Goal: Check status: Check status

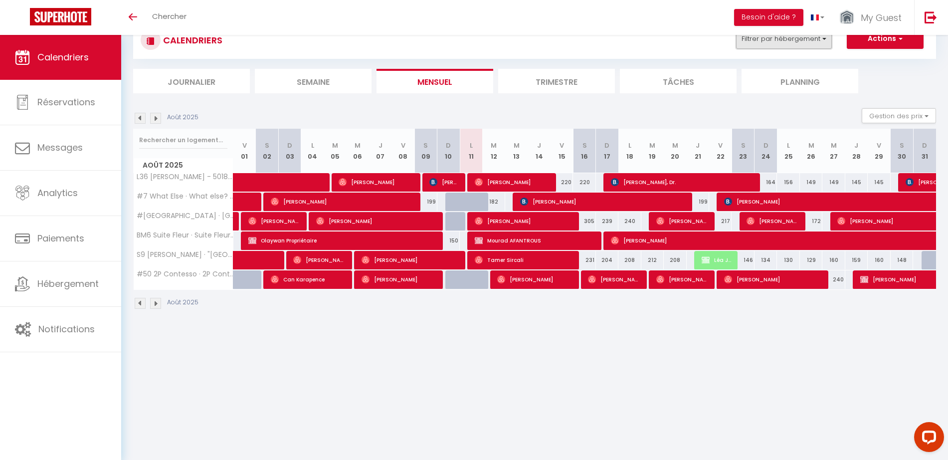
click at [793, 41] on button "Filtrer par hébergement" at bounding box center [784, 39] width 96 height 20
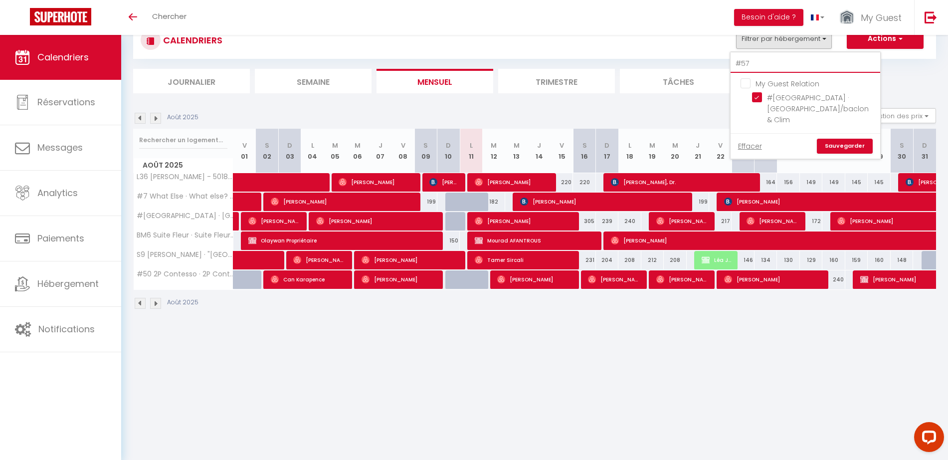
click at [752, 63] on input "#57" at bounding box center [805, 64] width 150 height 18
type input "#"
checkbox input "false"
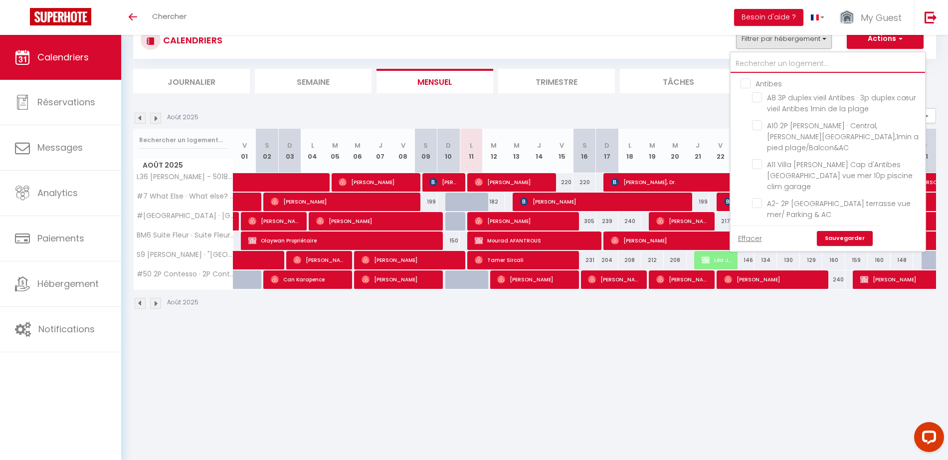
checkbox input "false"
type input "L"
checkbox input "false"
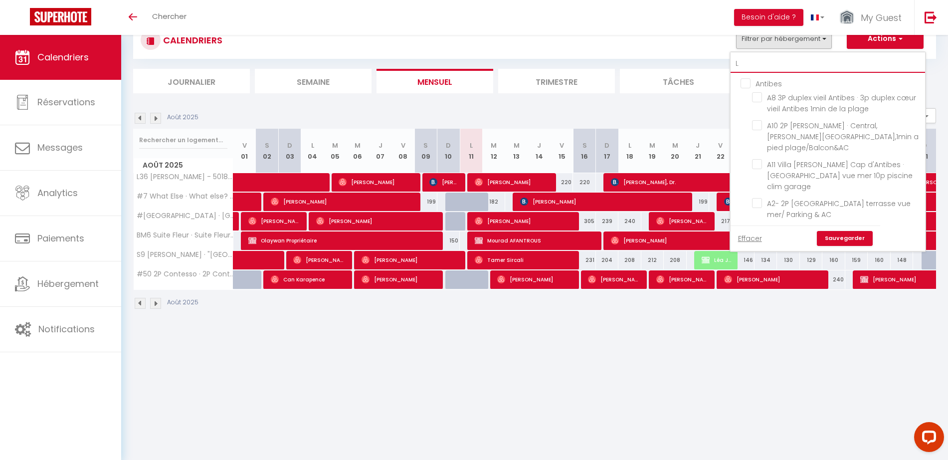
checkbox input "false"
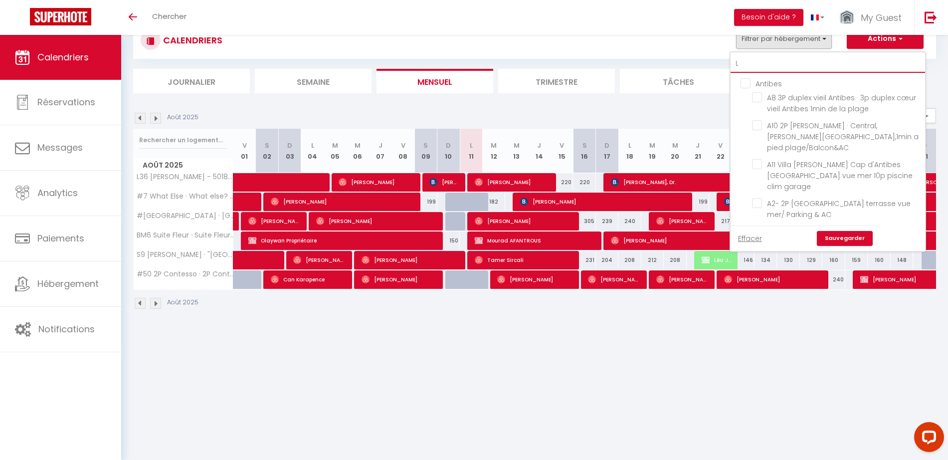
checkbox input "false"
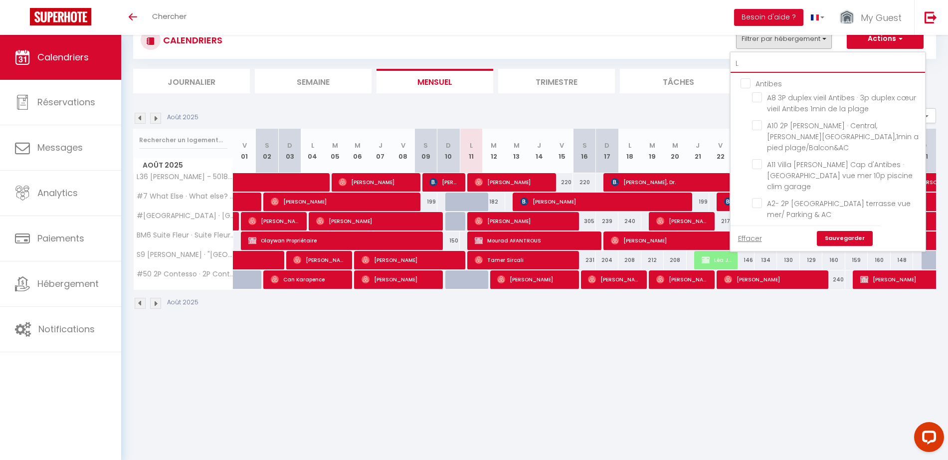
checkbox input "false"
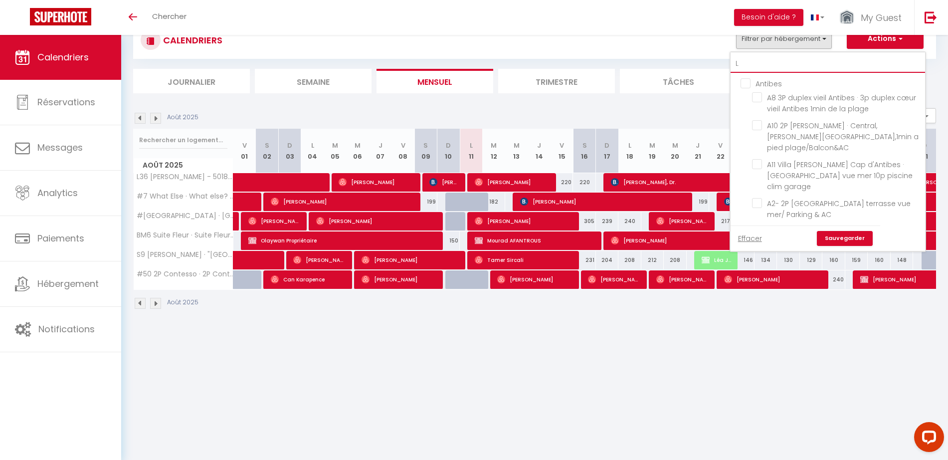
checkbox input "false"
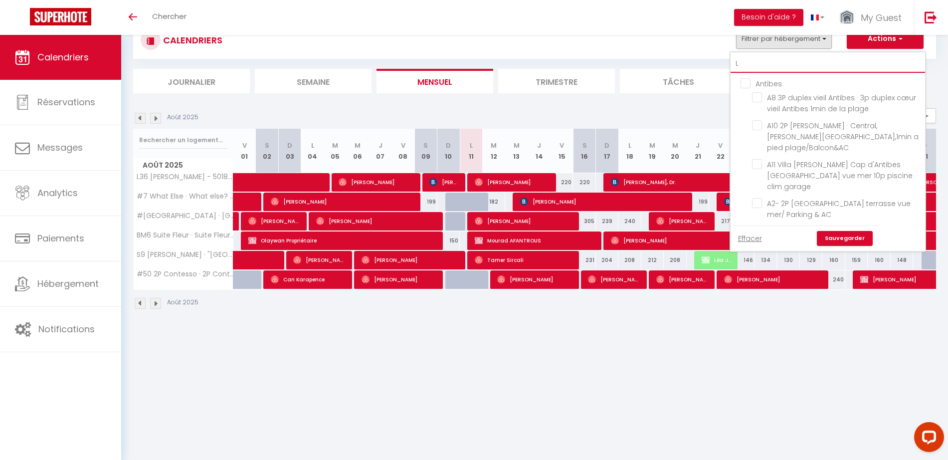
checkbox input "false"
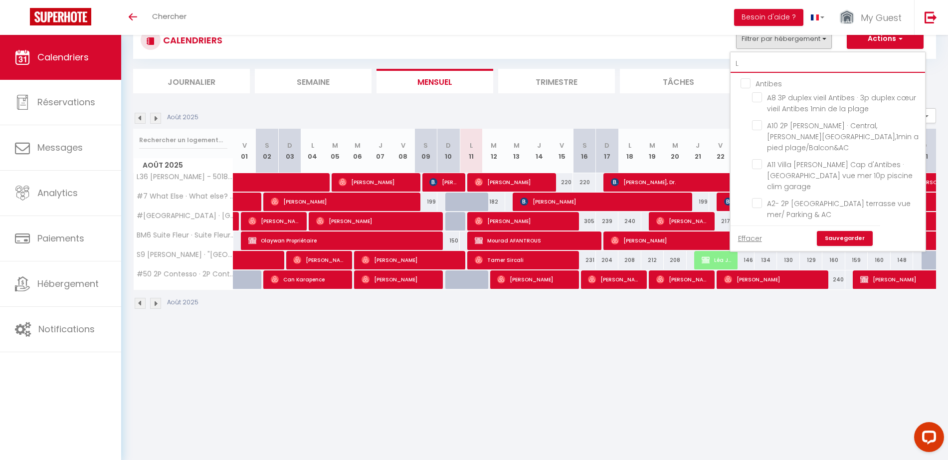
checkbox input "true"
checkbox input "false"
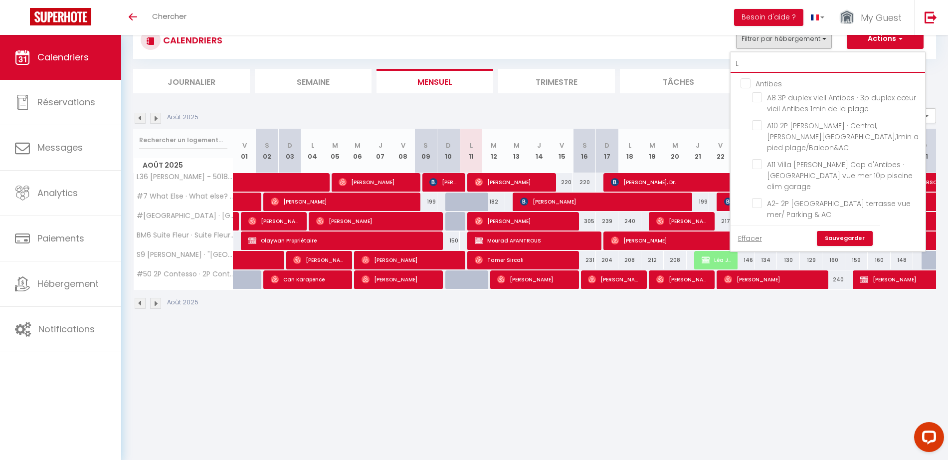
checkbox input "false"
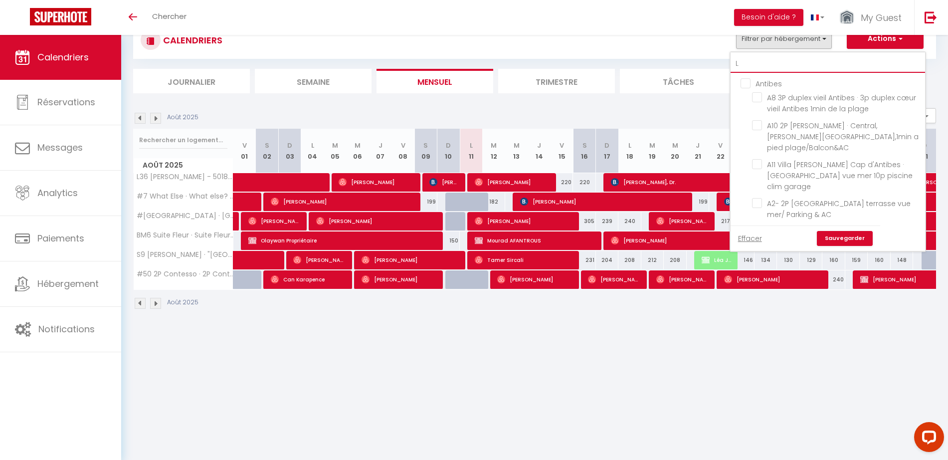
checkbox input "false"
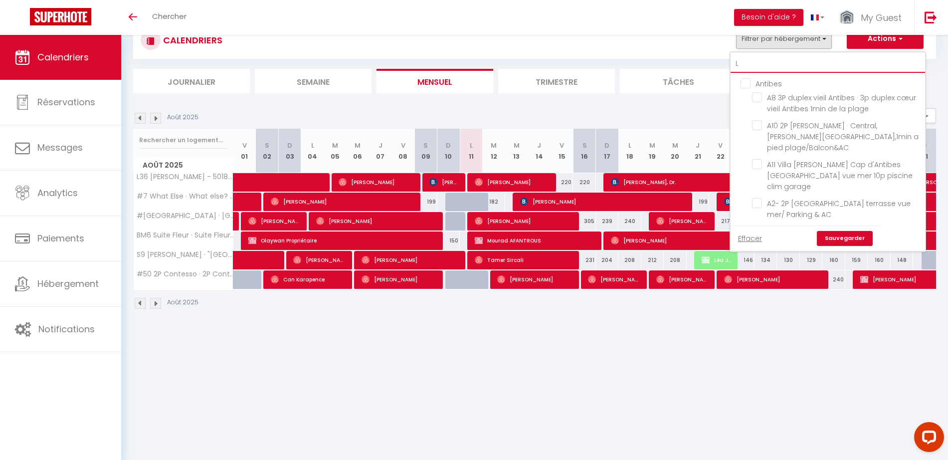
checkbox input "false"
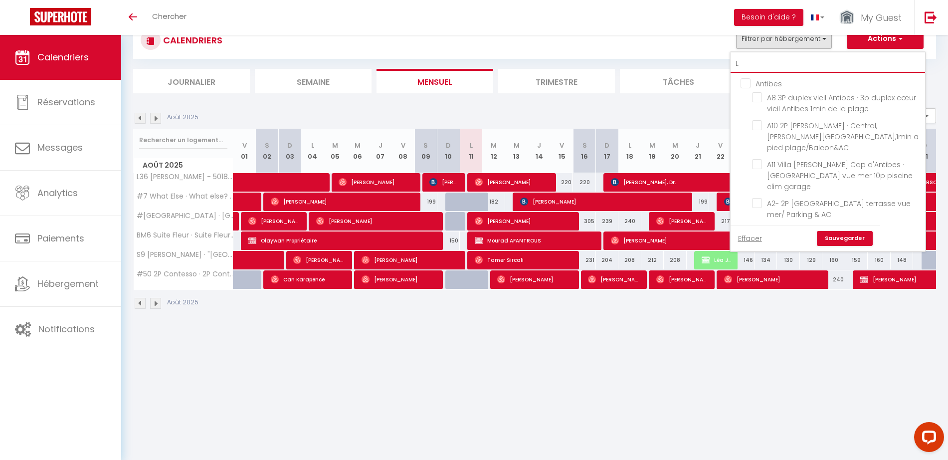
checkbox input "false"
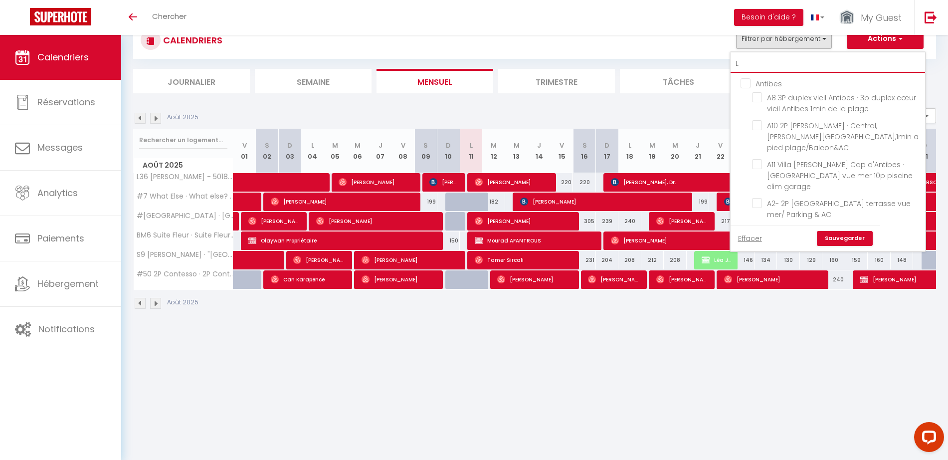
checkbox input "false"
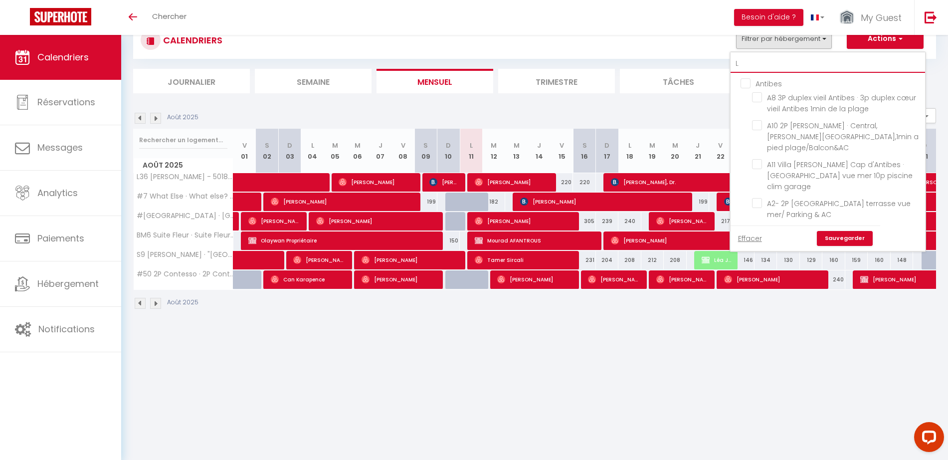
checkbox input "false"
checkbox input "true"
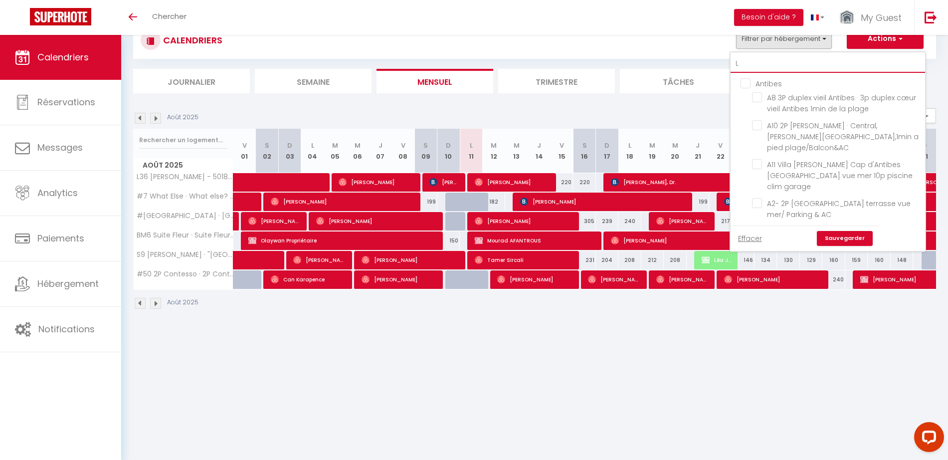
checkbox input "false"
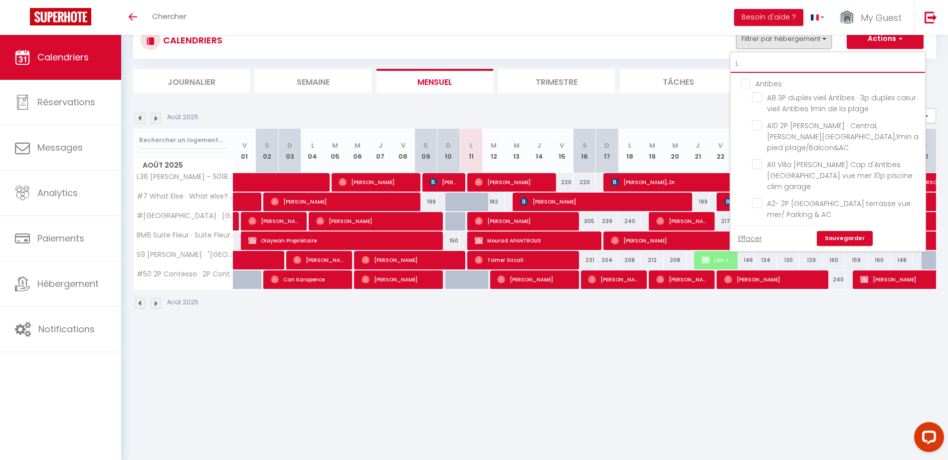
checkbox input "false"
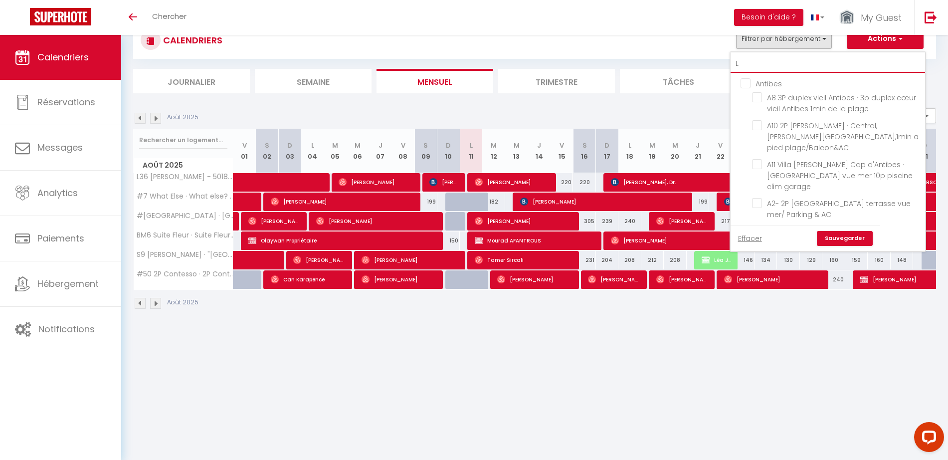
checkbox input "false"
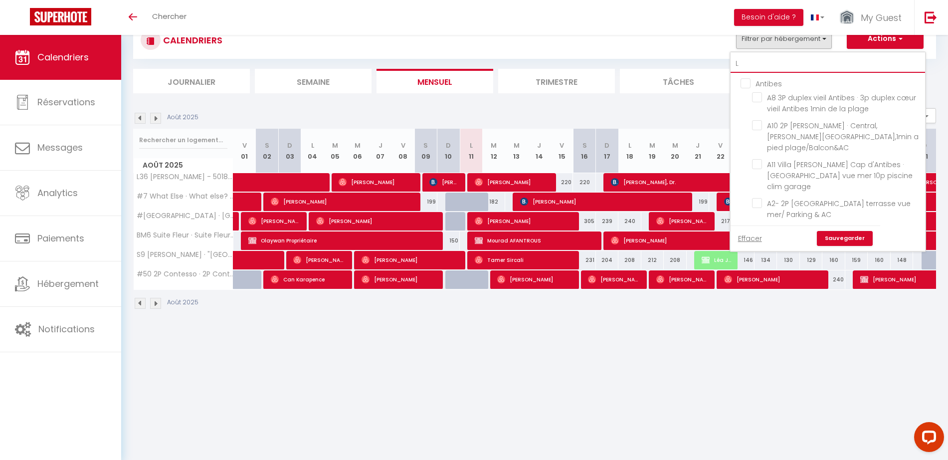
checkbox input "false"
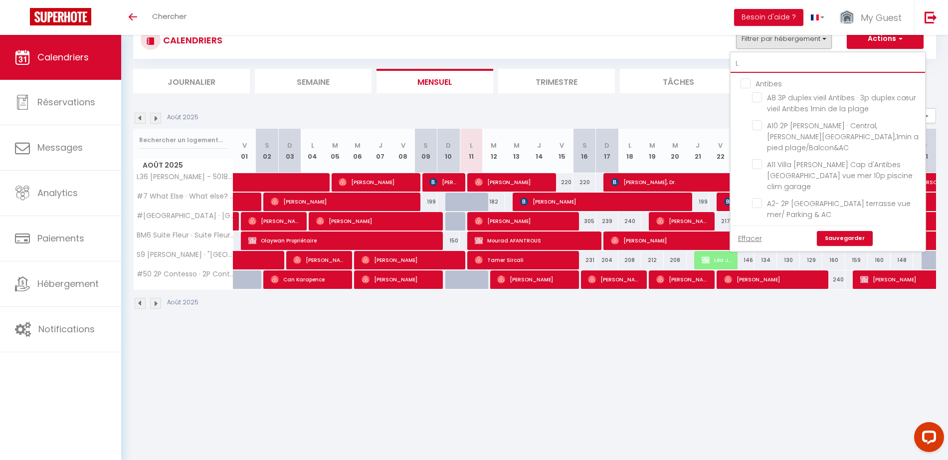
checkbox input "false"
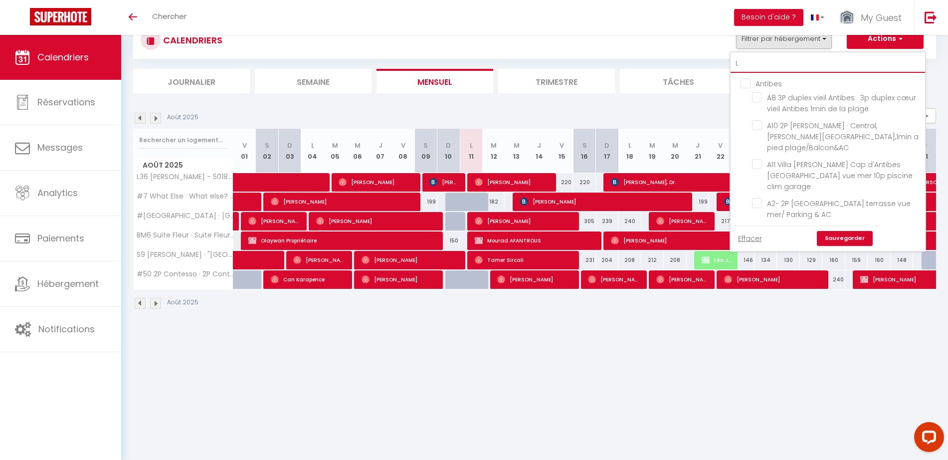
checkbox input "false"
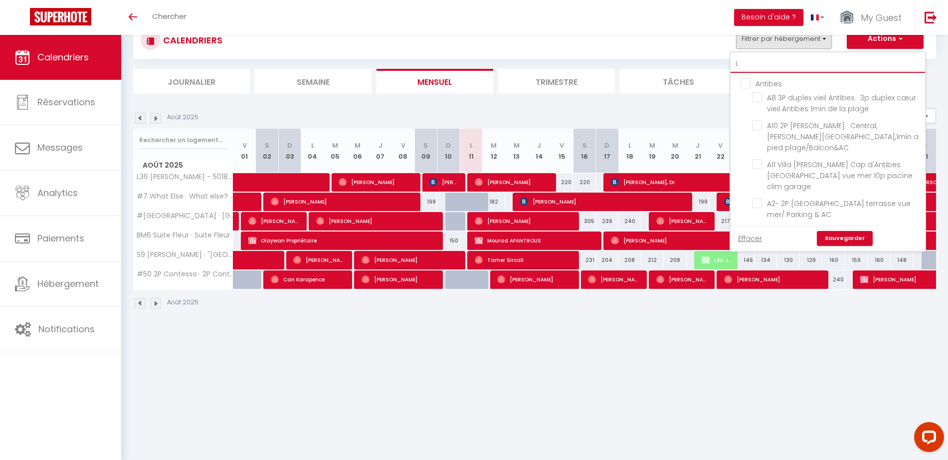
checkbox input "false"
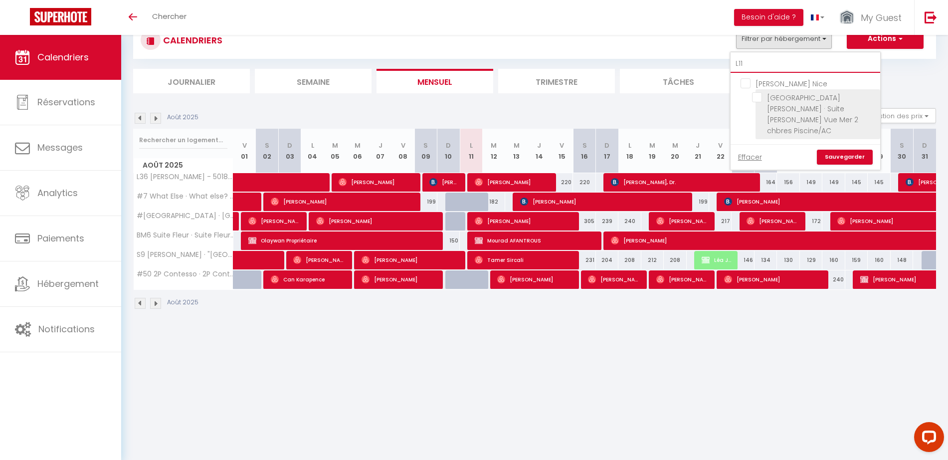
type input "L11"
click at [762, 95] on input "[GEOGRAPHIC_DATA][PERSON_NAME] · Suite [PERSON_NAME] Vue Mer 2 chbres Piscine/AC" at bounding box center [814, 97] width 125 height 10
checkbox input "true"
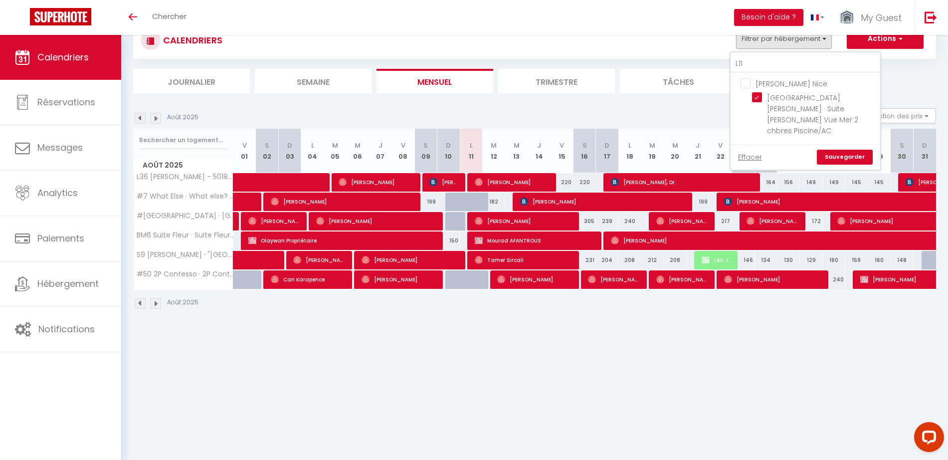
click at [838, 150] on link "Sauvegarder" at bounding box center [845, 157] width 56 height 15
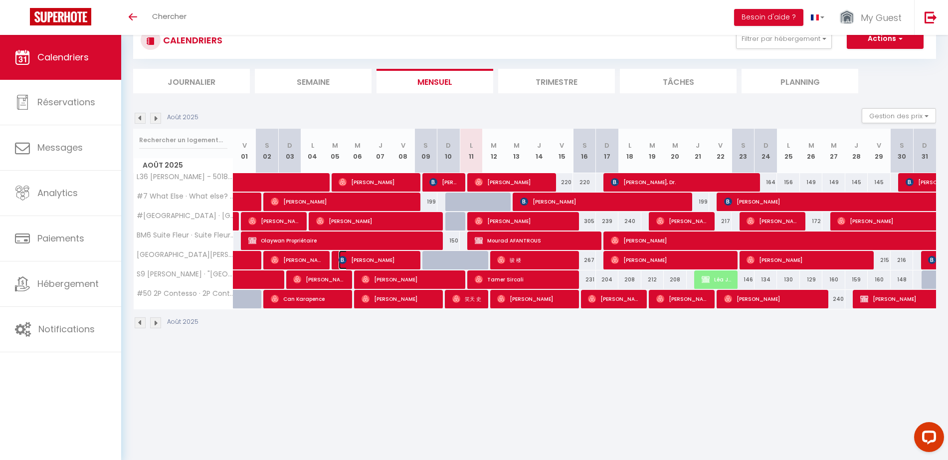
click at [360, 260] on span "[PERSON_NAME]" at bounding box center [376, 259] width 75 height 19
select select "KO"
